Goal: Task Accomplishment & Management: Manage account settings

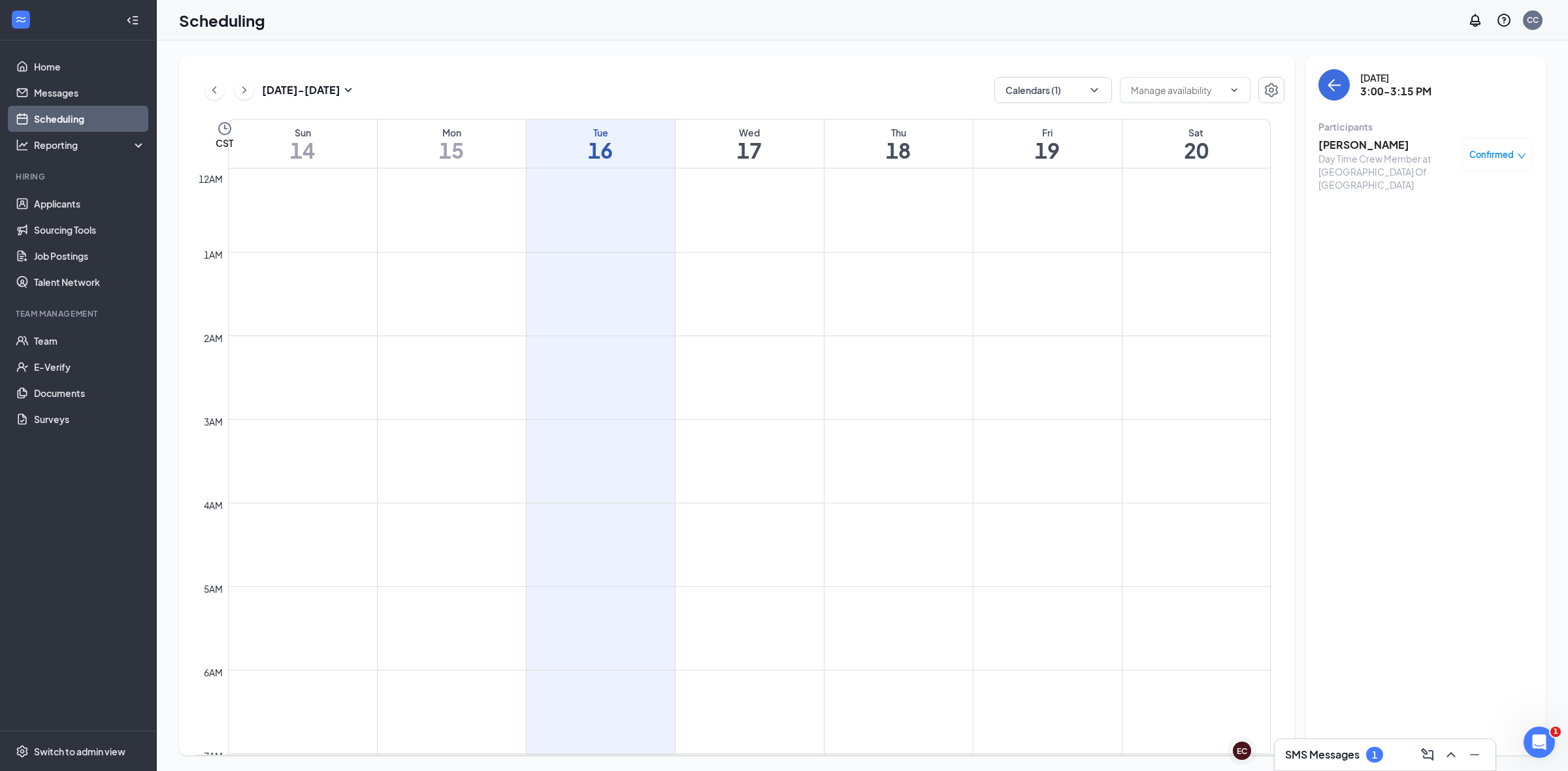
scroll to position [848, 0]
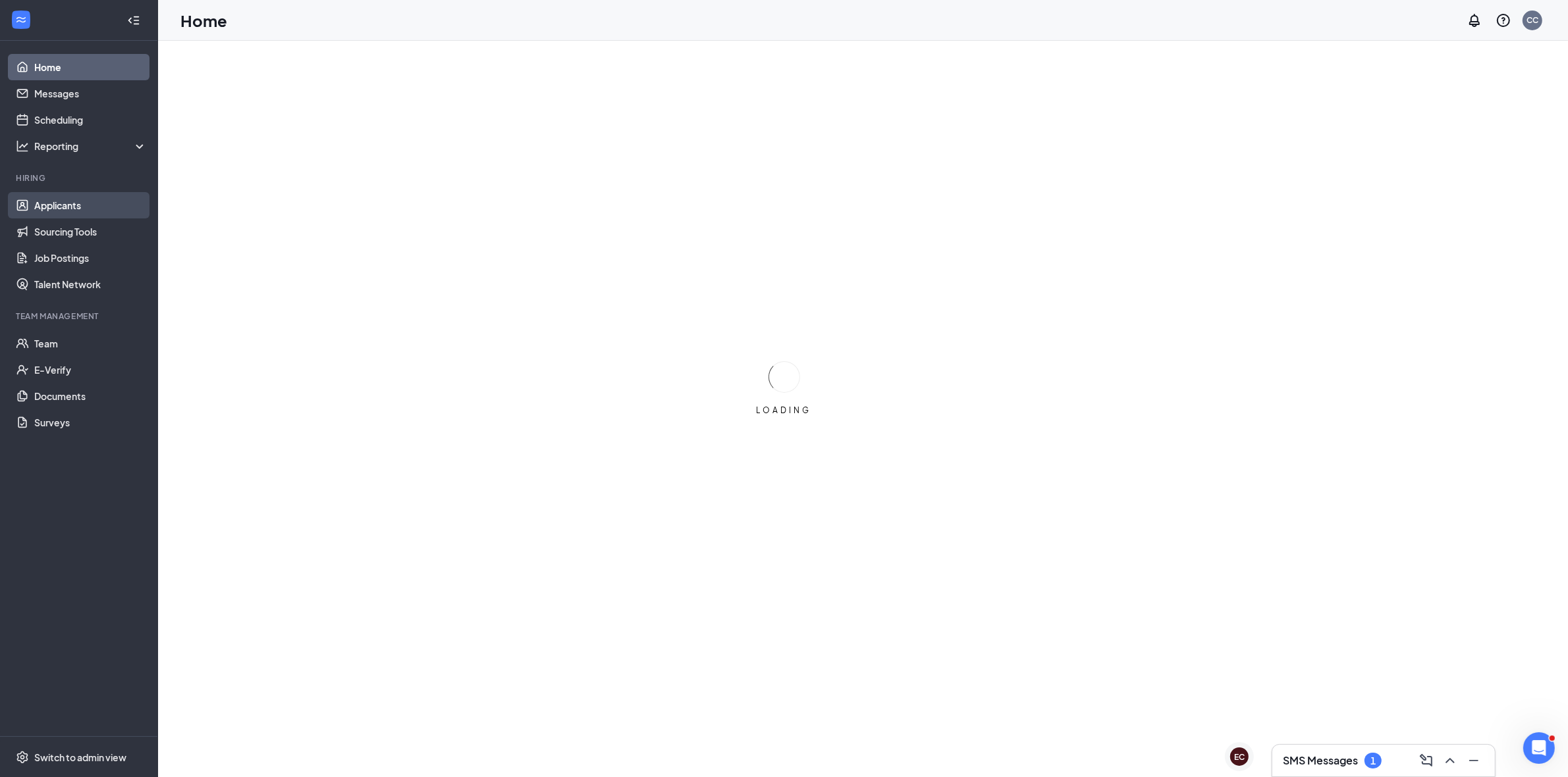
click at [86, 209] on link "Applicants" at bounding box center [91, 206] width 113 height 27
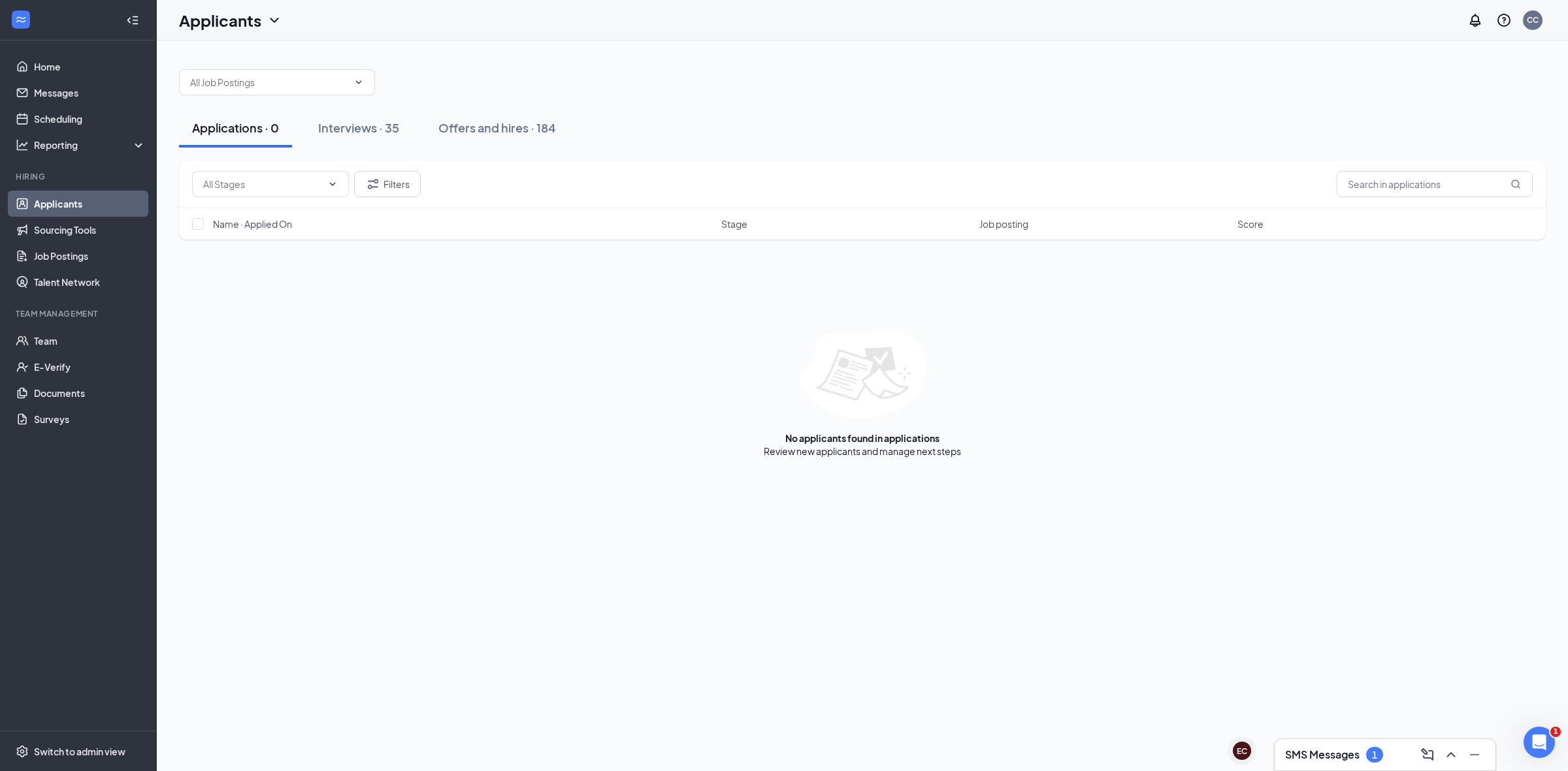
click at [416, 128] on div "Applications · 0 Interviews · 35 Offers and hires · 184" at bounding box center [862, 128] width 1366 height 40
click at [402, 125] on button "Interviews · 35" at bounding box center [358, 128] width 107 height 40
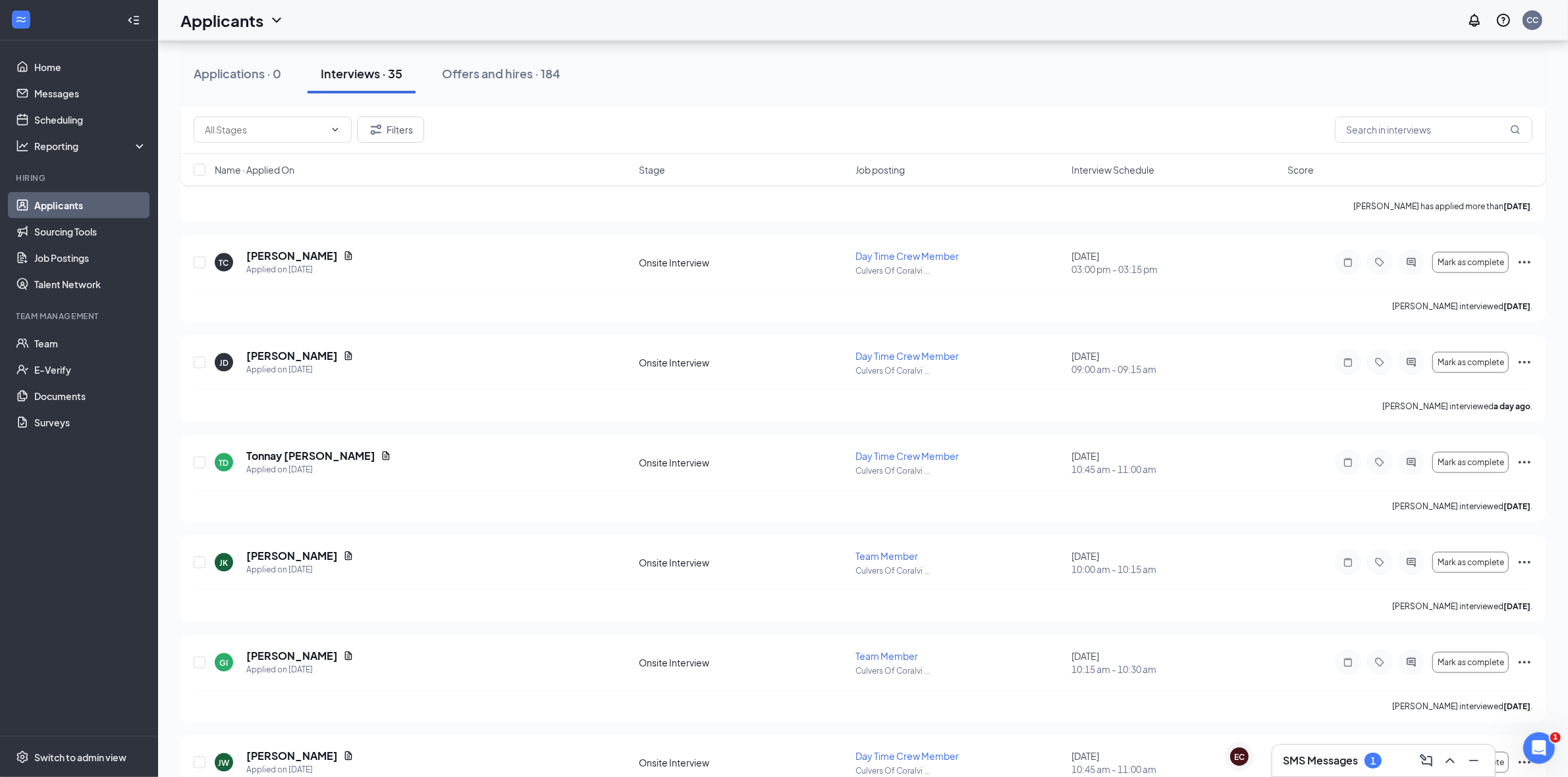
scroll to position [2222, 0]
click at [1528, 462] on icon "Ellipses" at bounding box center [1524, 461] width 12 height 3
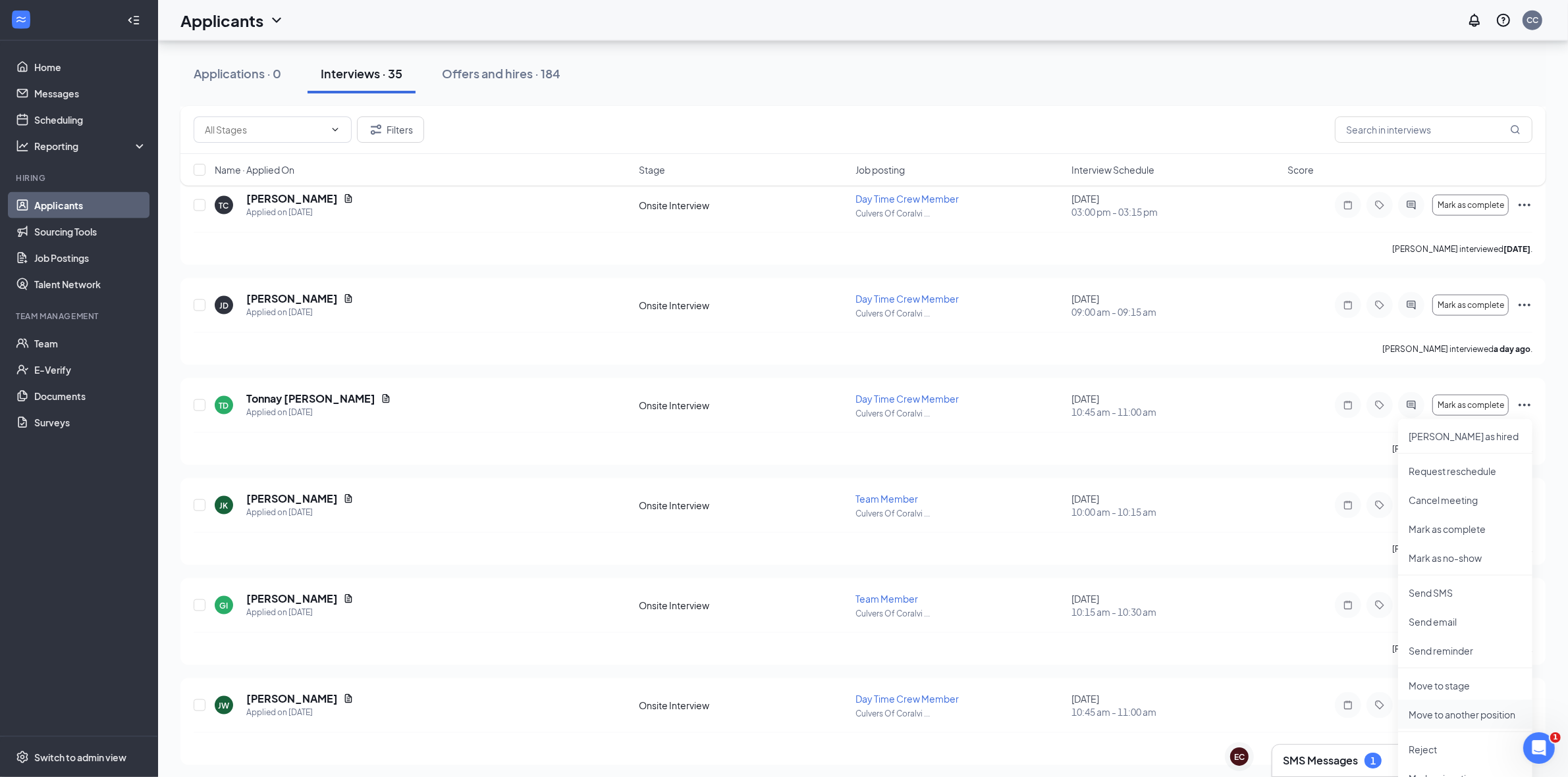
scroll to position [2468, 0]
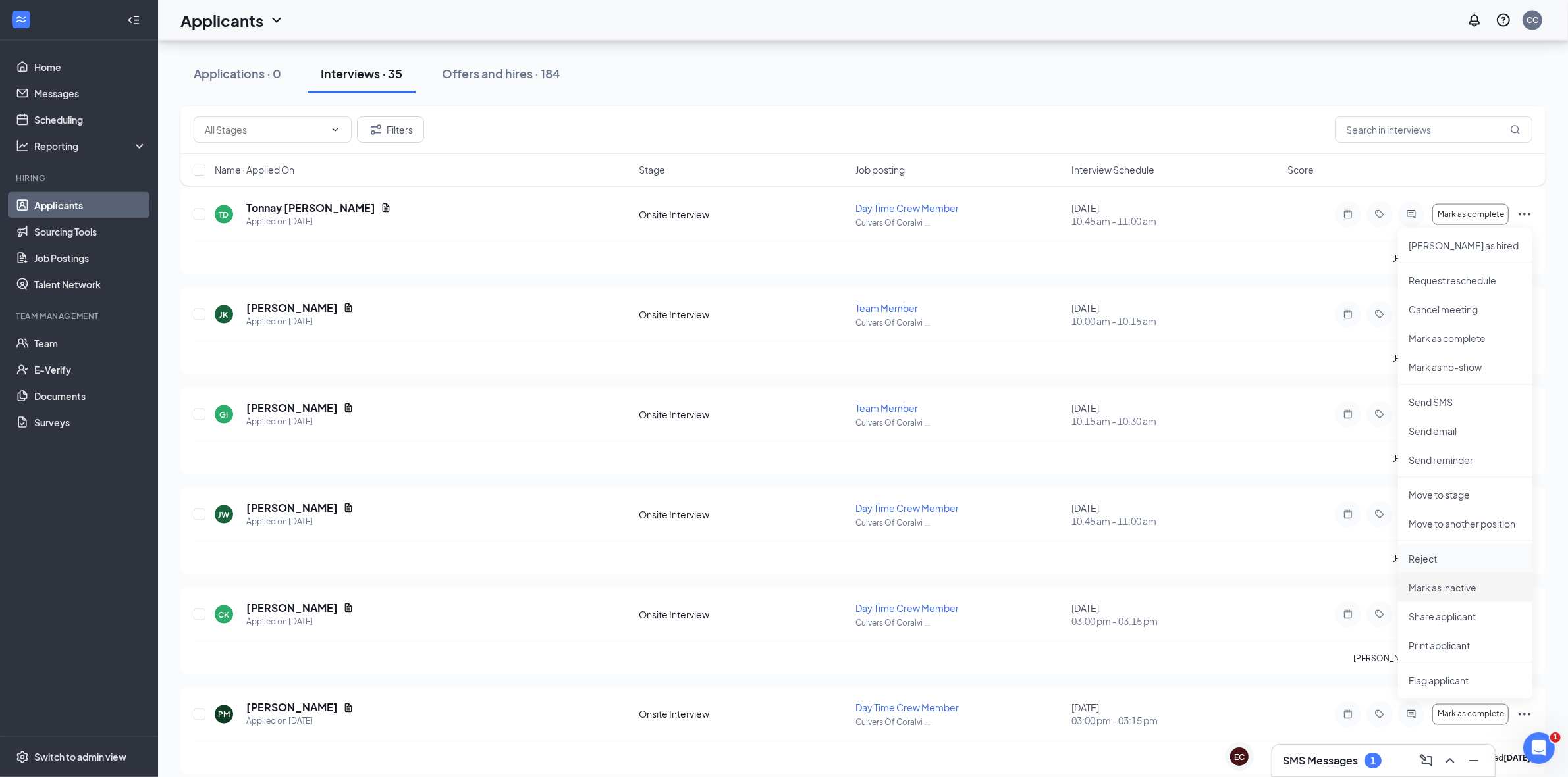
click at [1443, 563] on p "Reject" at bounding box center [1465, 559] width 114 height 13
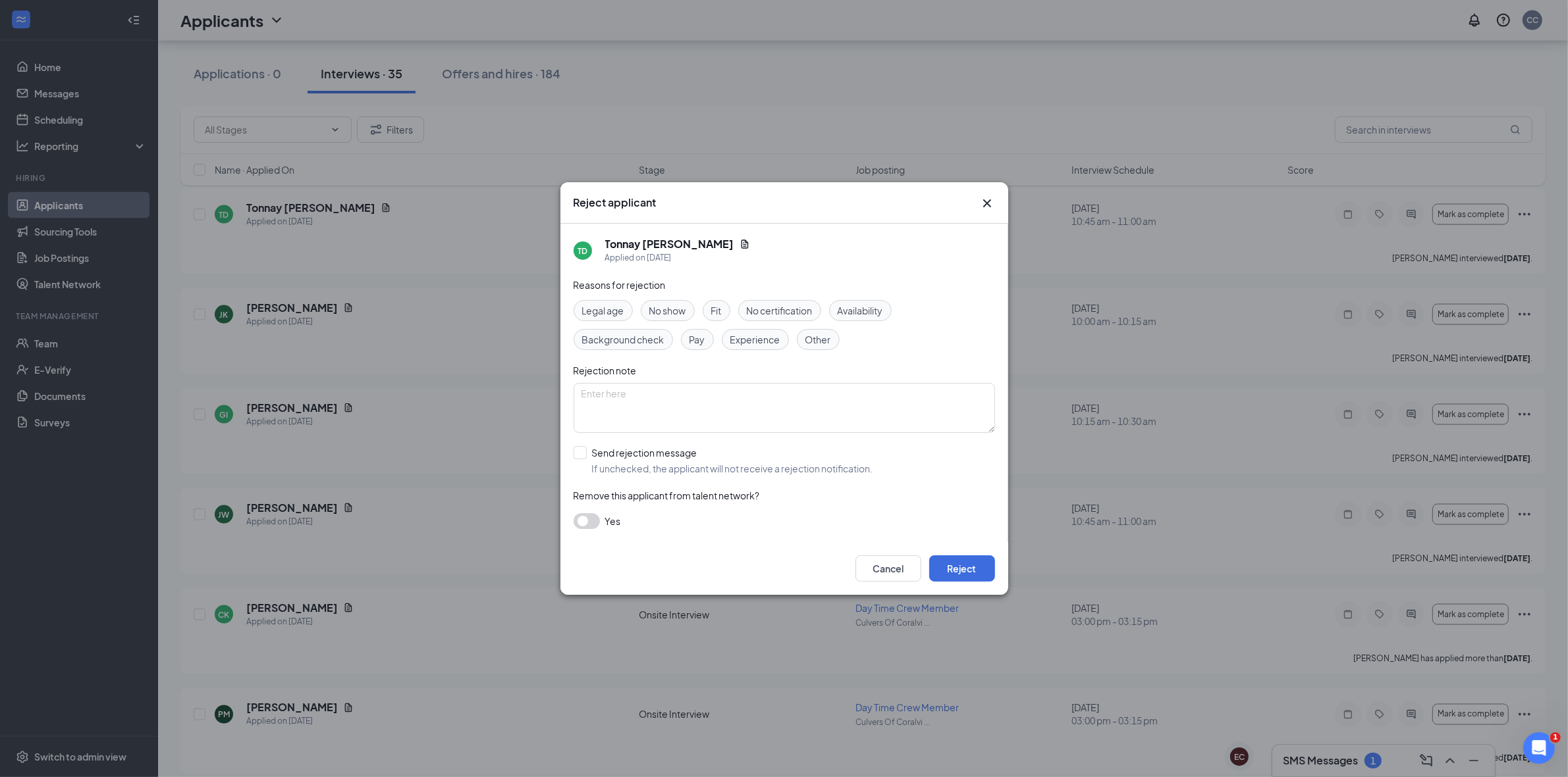
click at [672, 306] on span "No show" at bounding box center [668, 311] width 37 height 15
click at [966, 569] on button "Reject" at bounding box center [962, 569] width 66 height 27
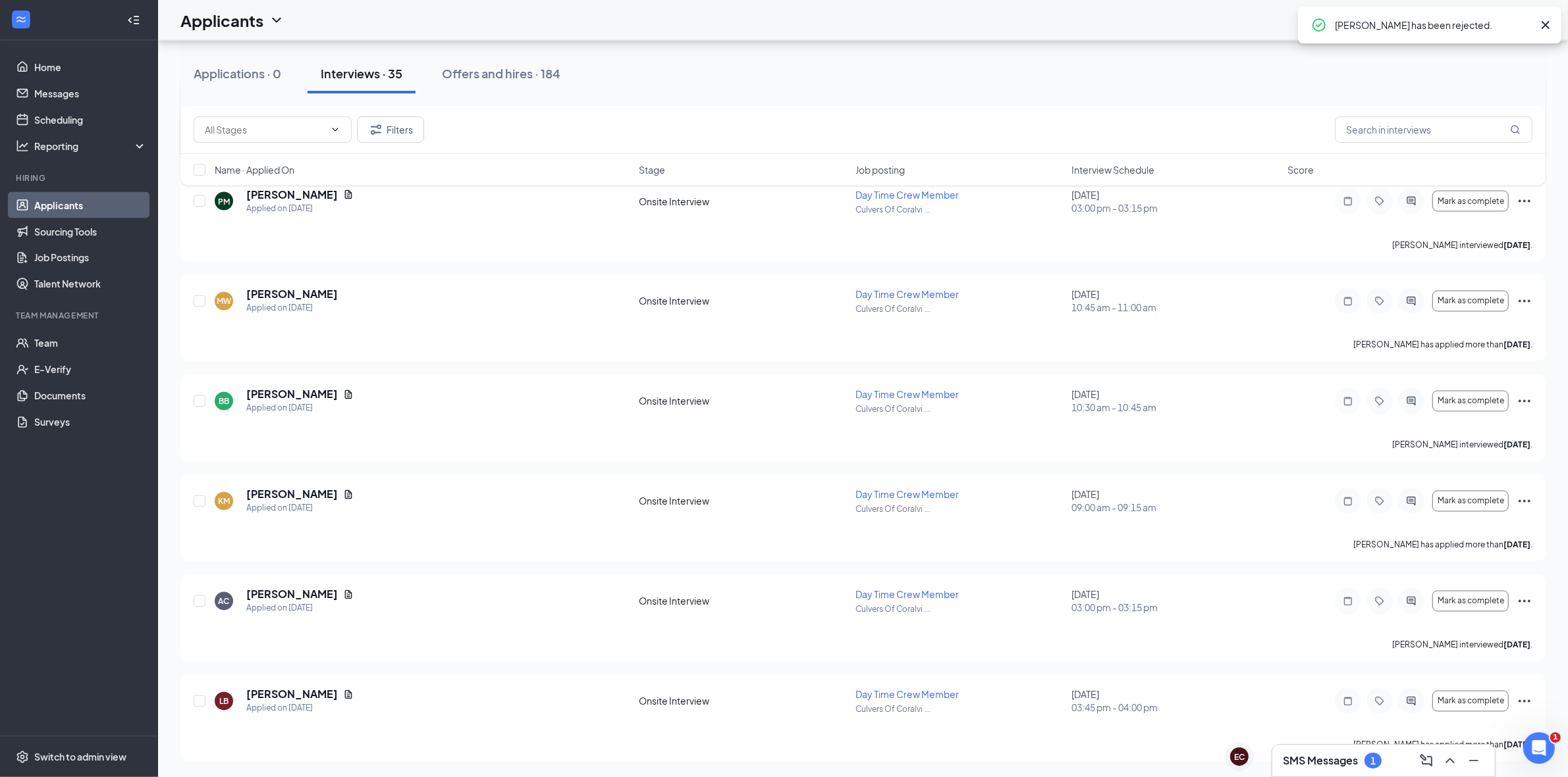
scroll to position [2887, 0]
click at [1513, 401] on div "Mark as complete" at bounding box center [1434, 401] width 198 height 27
click at [1523, 399] on icon "Ellipses" at bounding box center [1524, 401] width 16 height 16
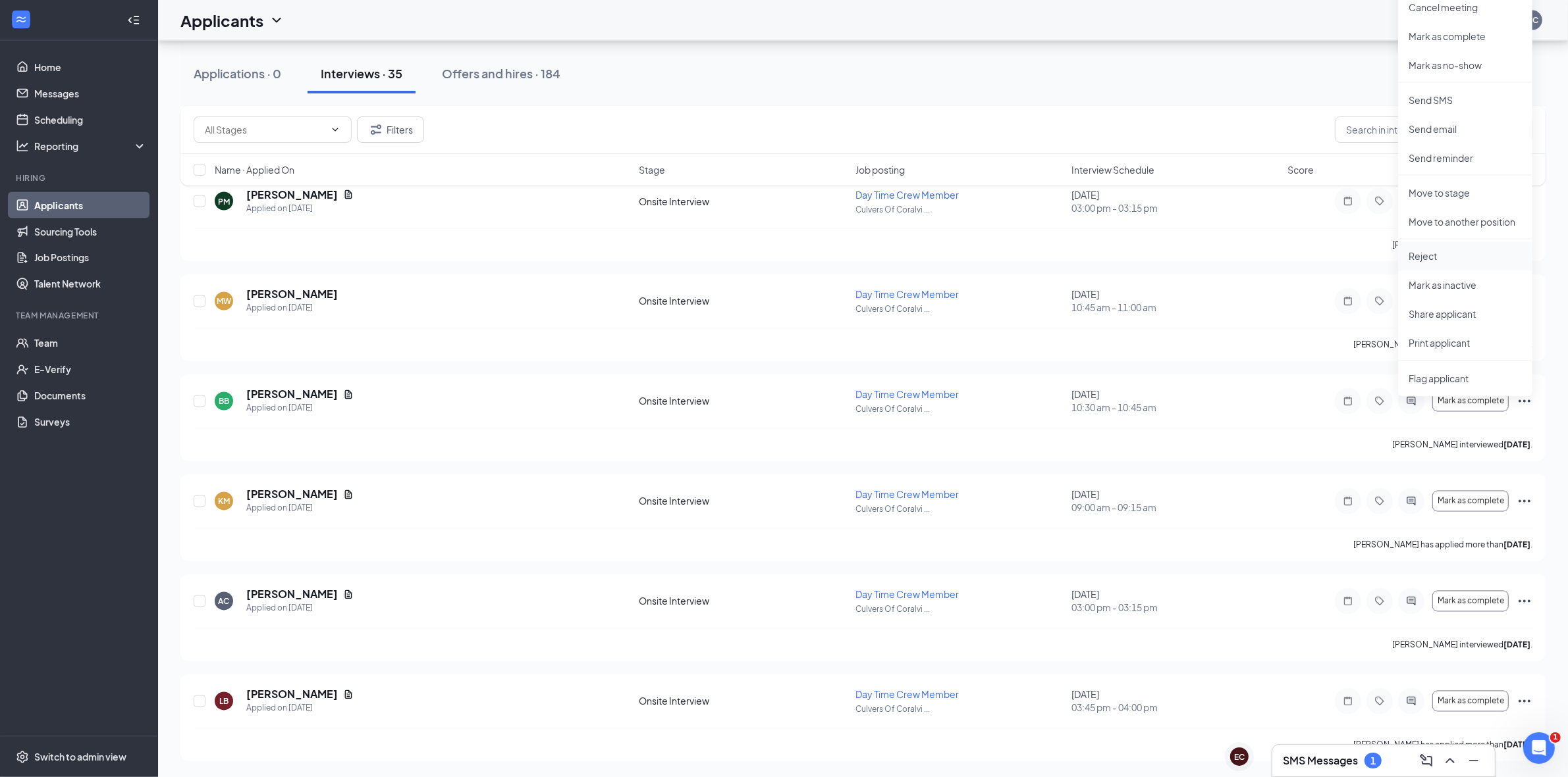
click at [1460, 250] on p "Reject" at bounding box center [1465, 257] width 114 height 13
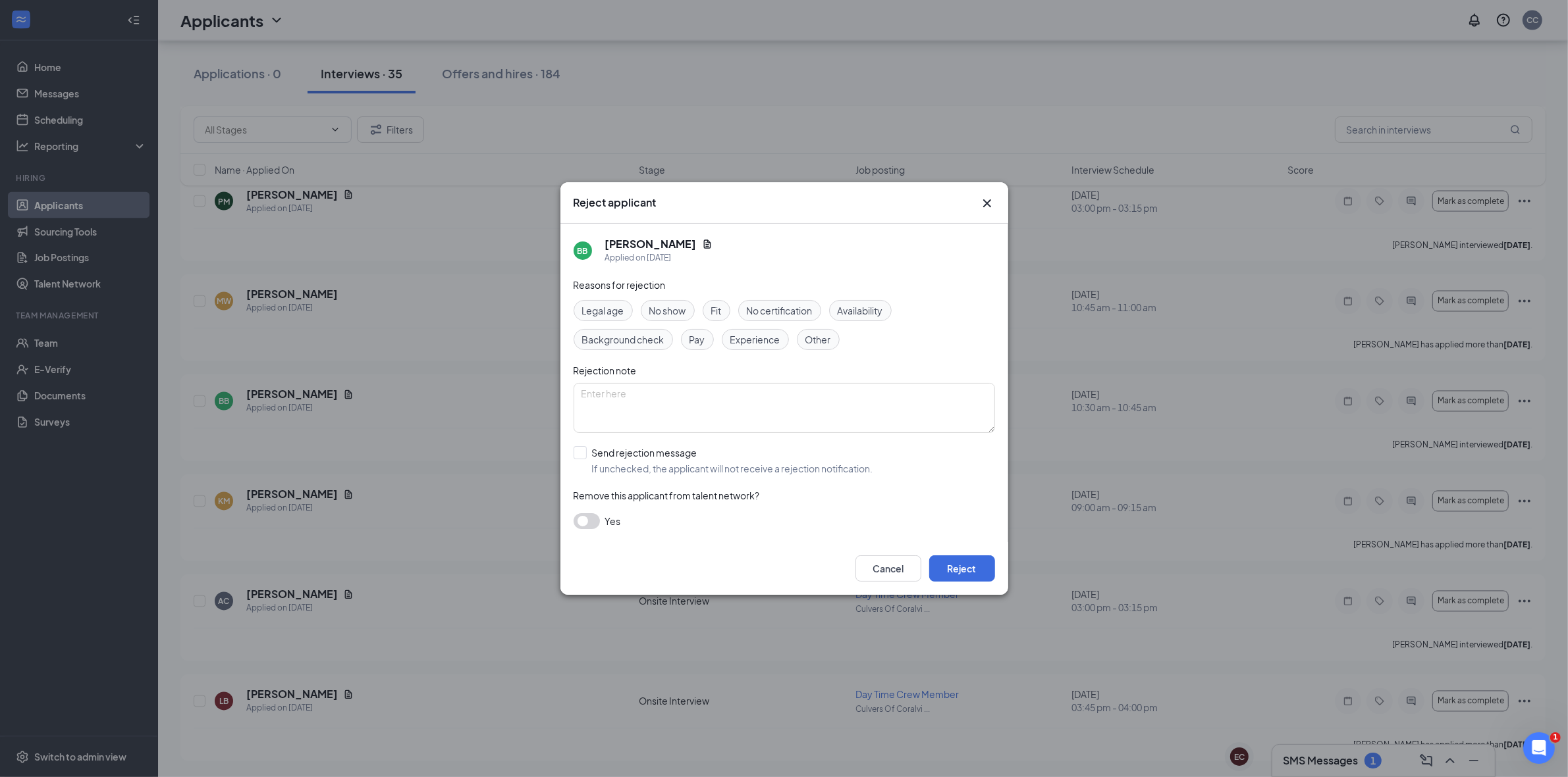
click at [876, 311] on span "Availability" at bounding box center [860, 311] width 45 height 15
click at [972, 569] on button "Reject" at bounding box center [962, 569] width 66 height 27
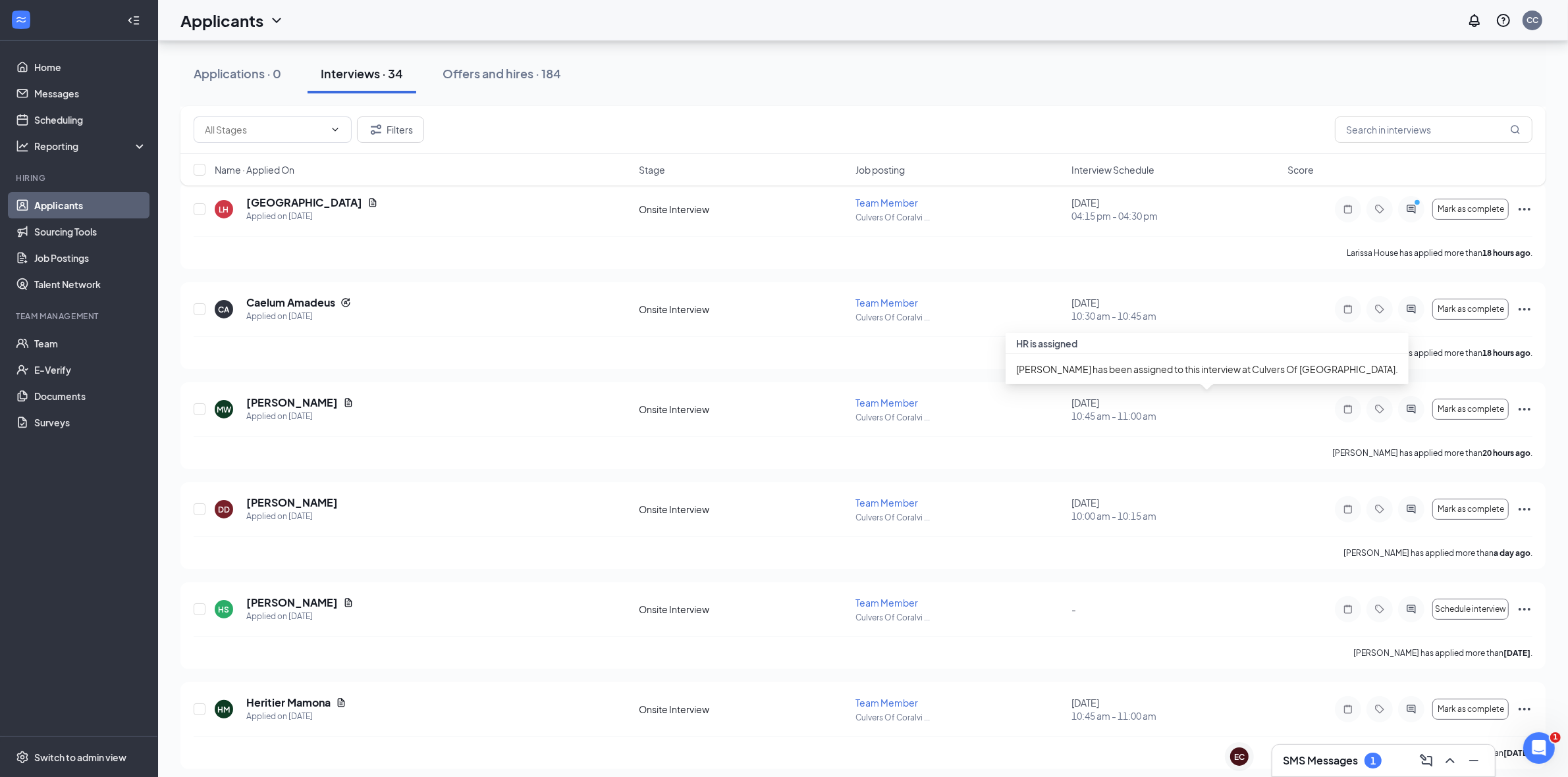
scroll to position [143, 0]
